Goal: Information Seeking & Learning: Check status

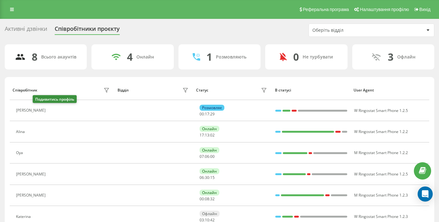
click at [49, 113] on button at bounding box center [53, 111] width 8 height 9
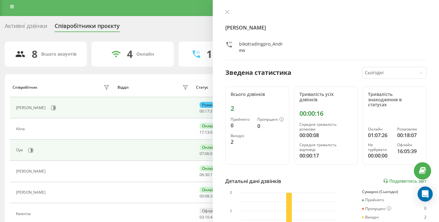
scroll to position [3, 0]
click at [31, 153] on button at bounding box center [30, 149] width 9 height 9
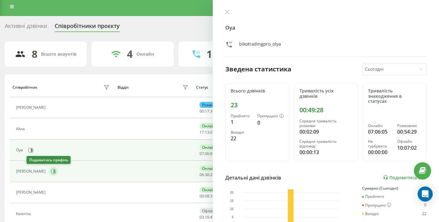
click at [49, 175] on button at bounding box center [53, 170] width 9 height 9
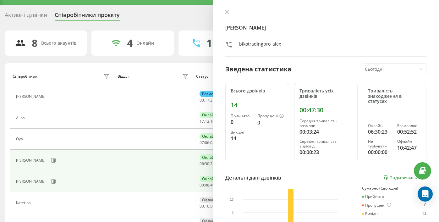
scroll to position [71, 0]
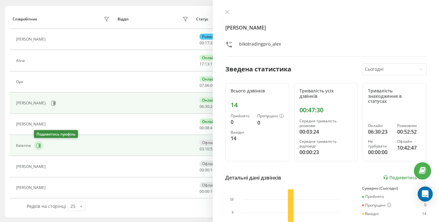
click at [36, 145] on icon at bounding box center [38, 145] width 5 height 5
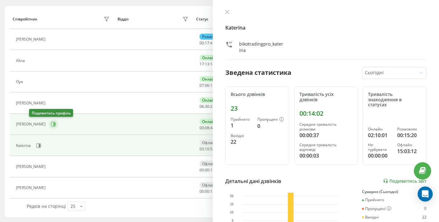
click at [51, 123] on icon at bounding box center [53, 124] width 5 height 5
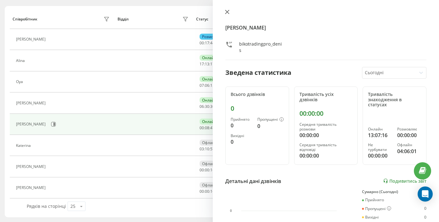
click at [225, 12] on icon at bounding box center [227, 12] width 4 height 4
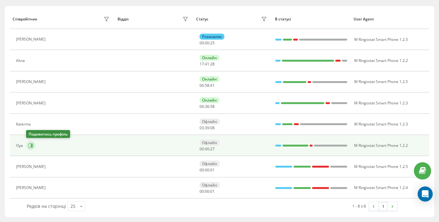
click at [34, 145] on button at bounding box center [30, 145] width 9 height 9
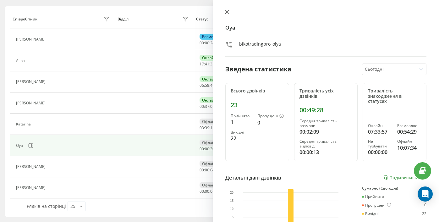
click at [226, 13] on icon at bounding box center [227, 12] width 4 height 4
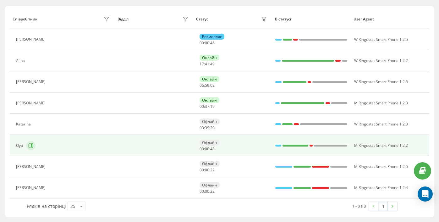
click at [30, 144] on icon at bounding box center [30, 145] width 5 height 5
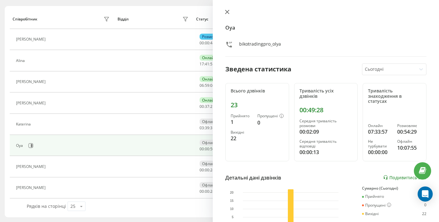
click at [226, 14] on icon at bounding box center [227, 12] width 4 height 4
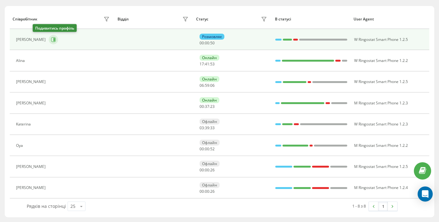
click at [51, 38] on icon at bounding box center [53, 39] width 5 height 5
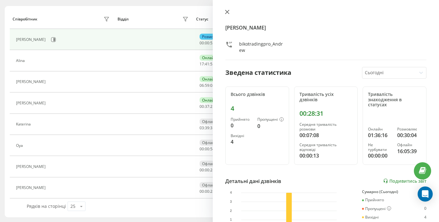
click at [225, 12] on icon at bounding box center [227, 12] width 4 height 4
